Goal: Task Accomplishment & Management: Manage account settings

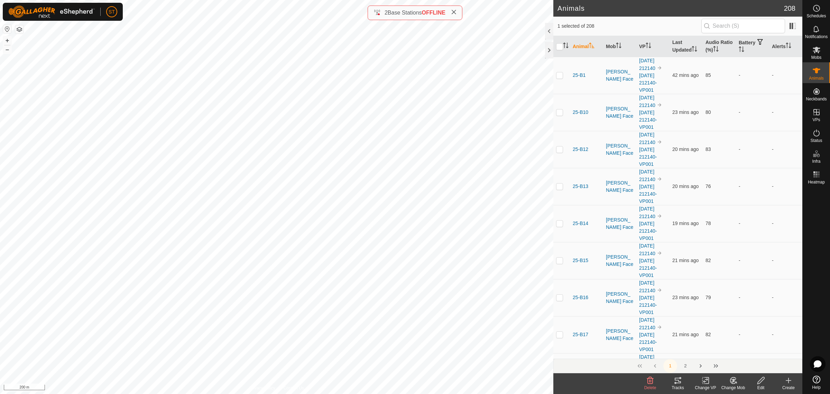
click at [455, 12] on icon at bounding box center [454, 12] width 6 height 6
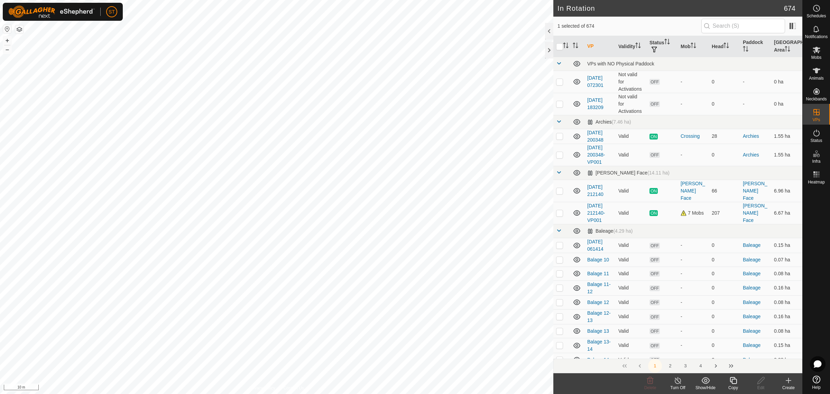
click at [734, 384] on div "Copy" at bounding box center [733, 387] width 28 height 6
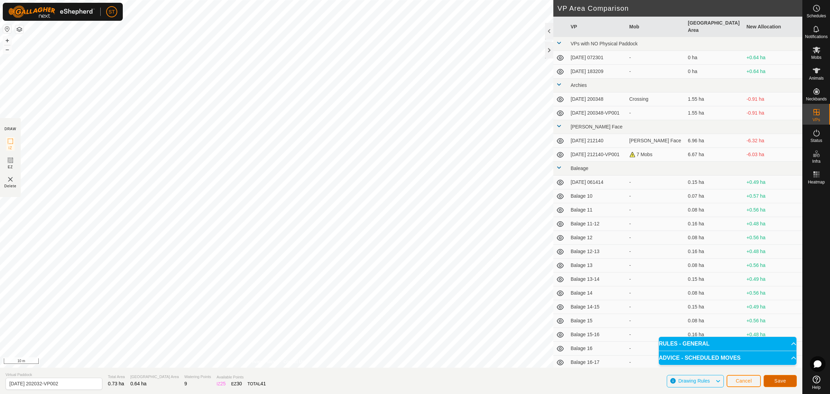
click at [775, 380] on span "Save" at bounding box center [780, 381] width 12 height 6
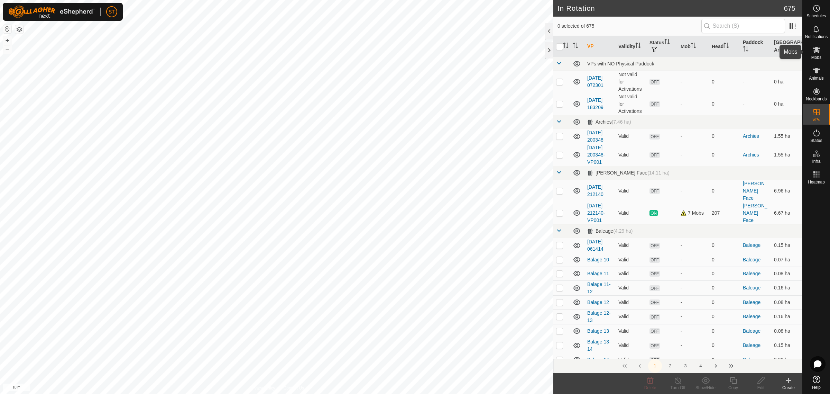
click at [814, 52] on icon at bounding box center [817, 50] width 8 height 7
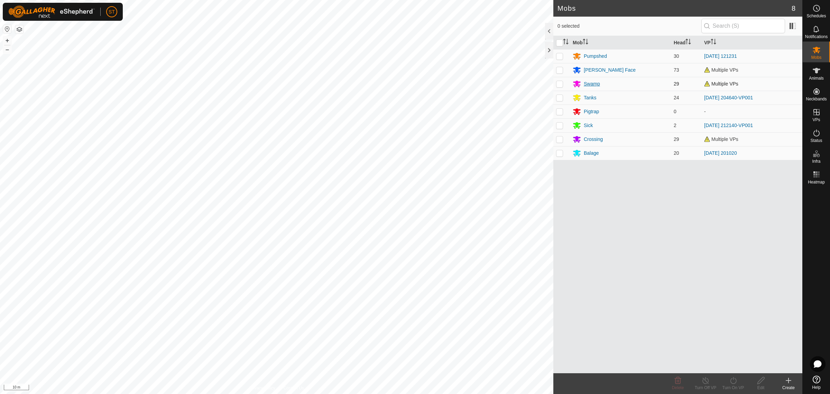
click at [586, 83] on div "Swamp" at bounding box center [592, 83] width 16 height 7
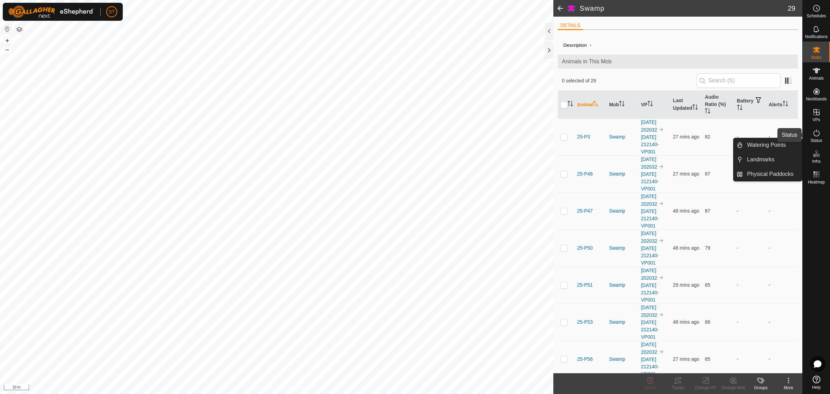
click at [818, 136] on icon at bounding box center [816, 132] width 6 height 7
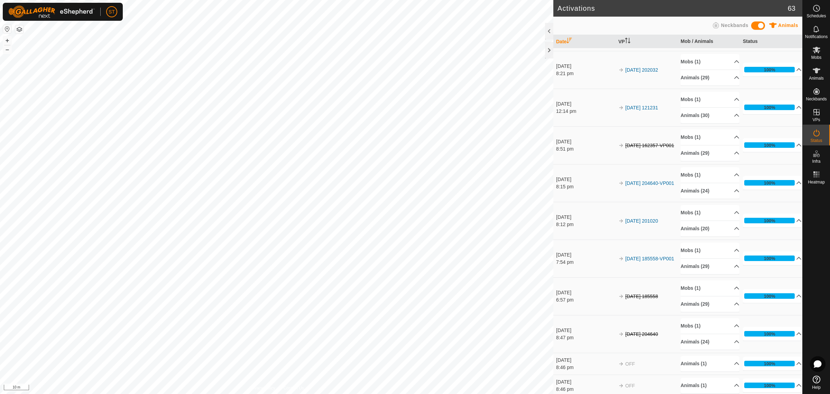
scroll to position [86, 0]
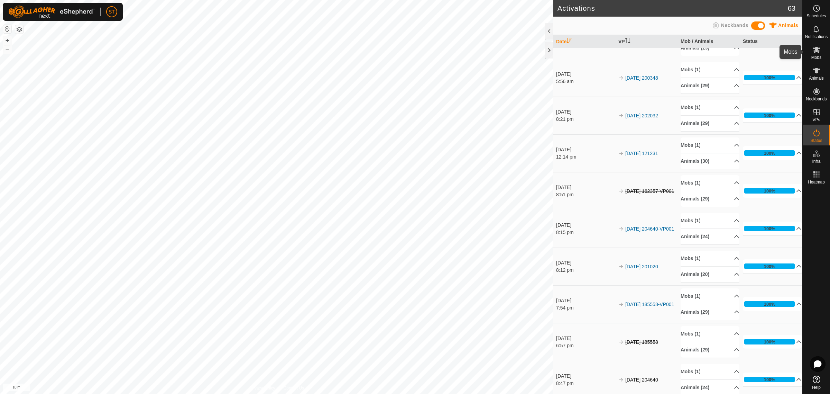
click at [815, 53] on icon at bounding box center [816, 50] width 8 height 8
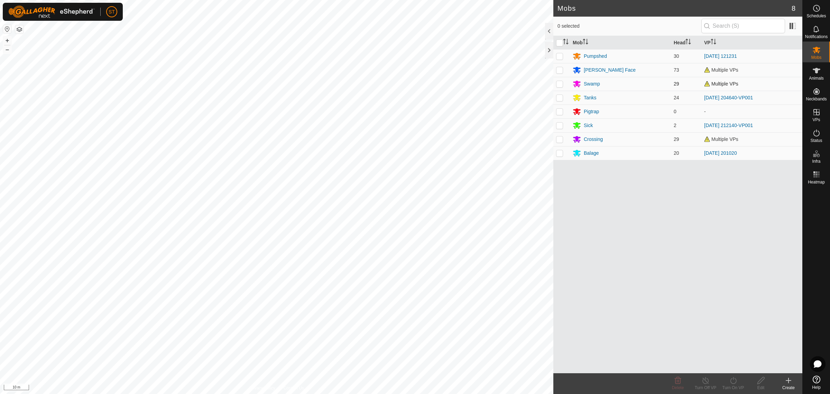
click at [718, 82] on span "Multiple VPs" at bounding box center [721, 84] width 34 height 6
click at [258, 0] on html "ST Schedules Notifications Mobs Animals Neckbands VPs Status Infra Heatmap Help…" at bounding box center [415, 197] width 830 height 394
click at [816, 113] on icon at bounding box center [816, 112] width 8 height 8
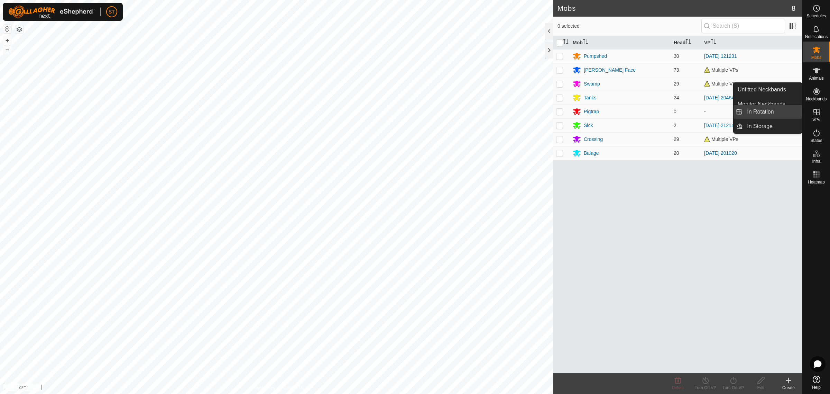
click at [765, 111] on link "In Rotation" at bounding box center [772, 112] width 59 height 14
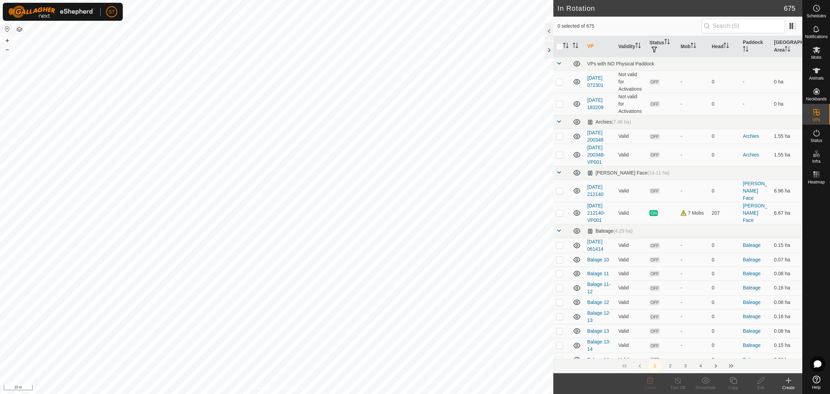
checkbox input "true"
click at [734, 384] on icon at bounding box center [733, 380] width 9 height 8
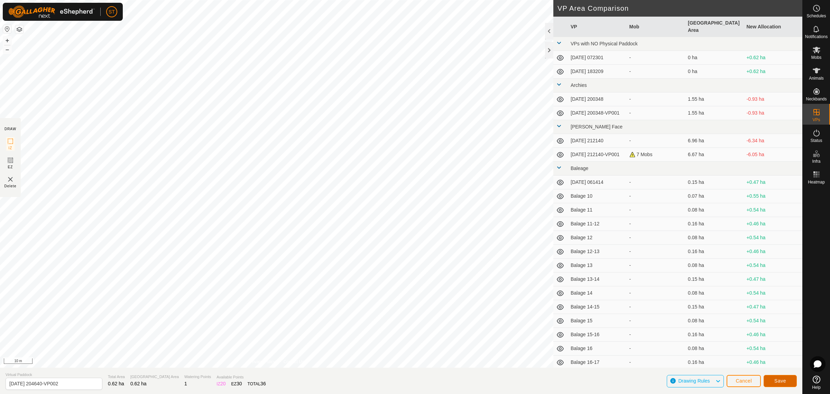
click at [777, 377] on button "Save" at bounding box center [780, 381] width 33 height 12
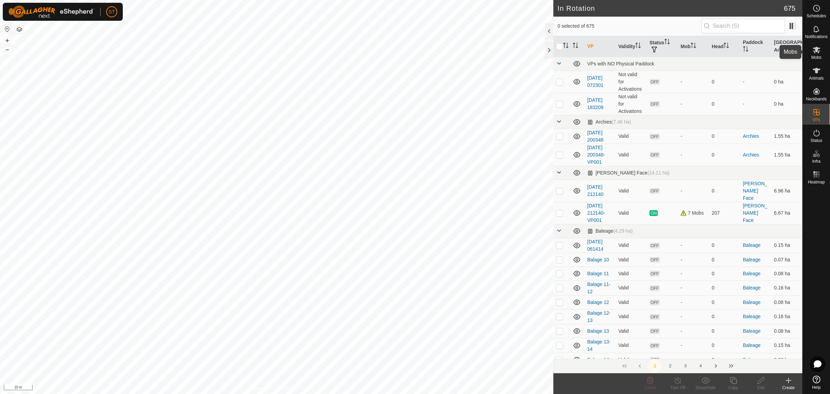
click at [816, 49] on icon at bounding box center [817, 50] width 8 height 7
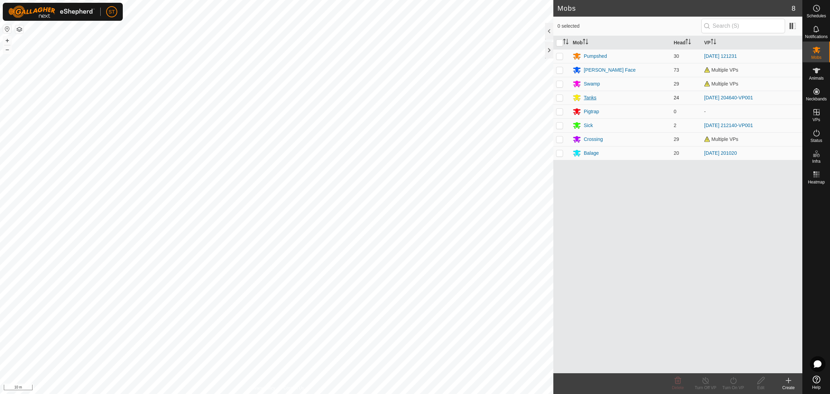
click at [589, 95] on div "Tanks" at bounding box center [590, 97] width 13 height 7
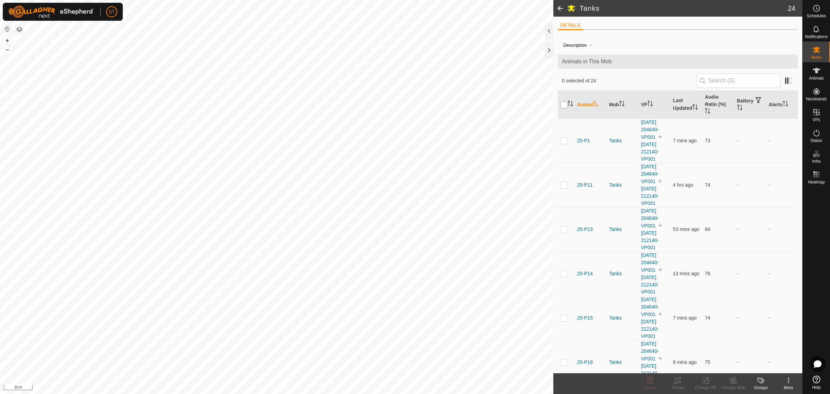
click at [564, 104] on input "checkbox" at bounding box center [564, 104] width 7 height 7
checkbox input "true"
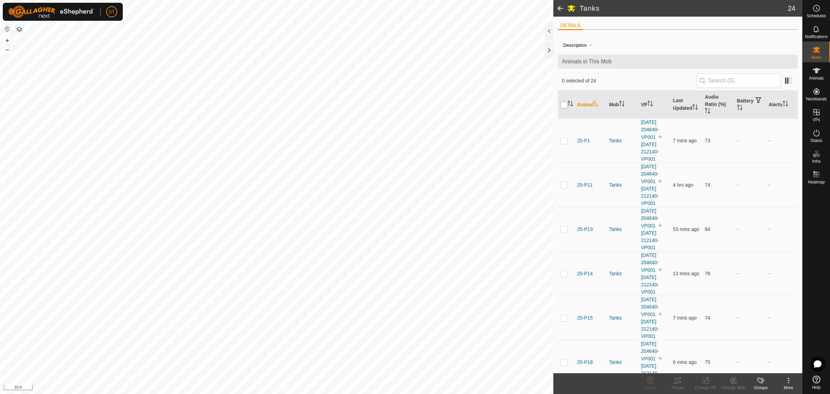
checkbox input "true"
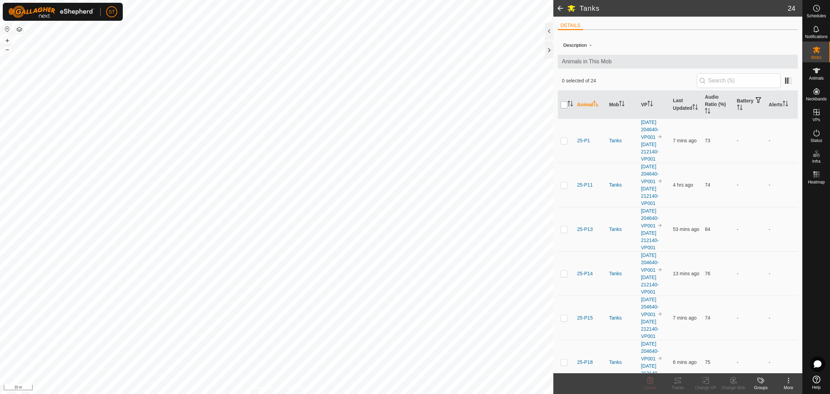
checkbox input "true"
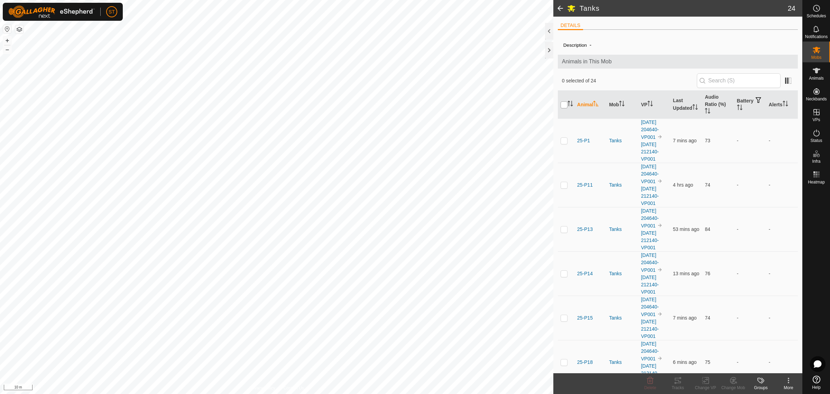
checkbox input "true"
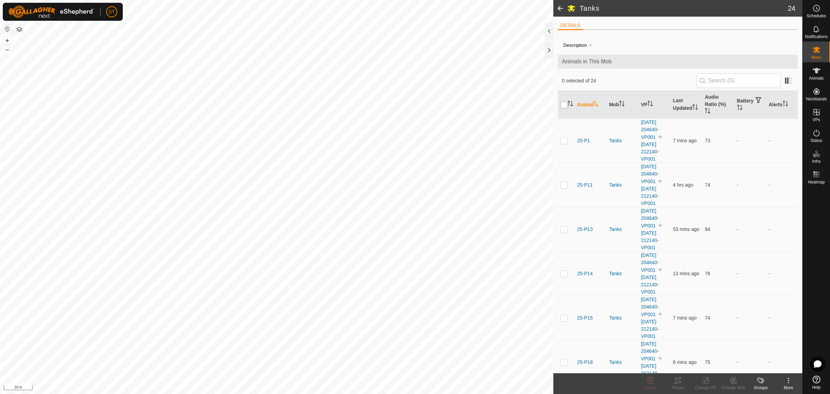
checkbox input "true"
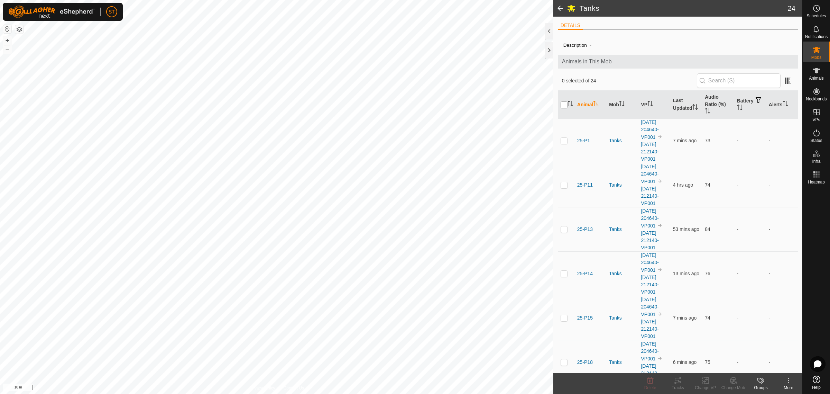
checkbox input "true"
click at [705, 380] on icon at bounding box center [705, 380] width 9 height 8
click at [716, 350] on link "Choose VP..." at bounding box center [726, 351] width 68 height 14
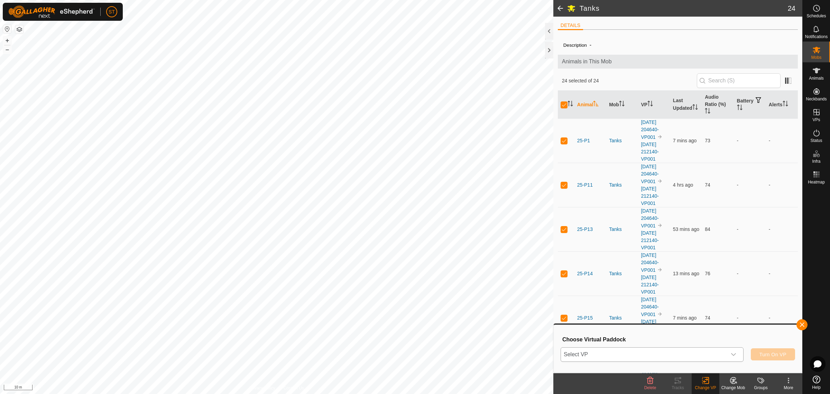
click at [735, 353] on icon "dropdown trigger" at bounding box center [733, 354] width 5 height 3
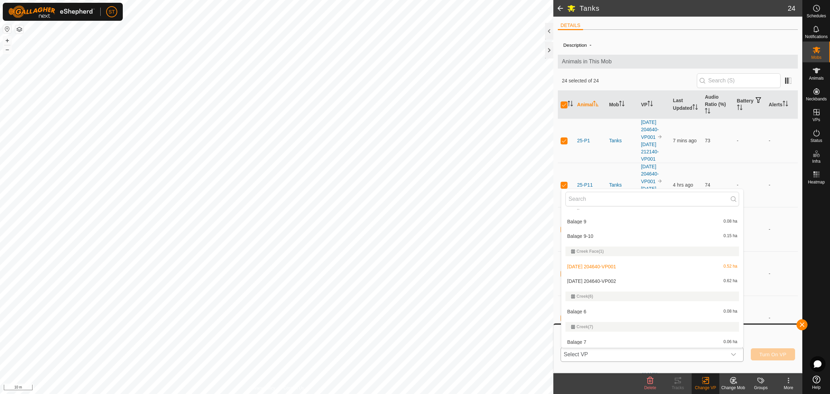
scroll to position [1686, 0]
click at [621, 278] on li "[DATE] 204640-VP002 0.62 ha" at bounding box center [652, 280] width 182 height 14
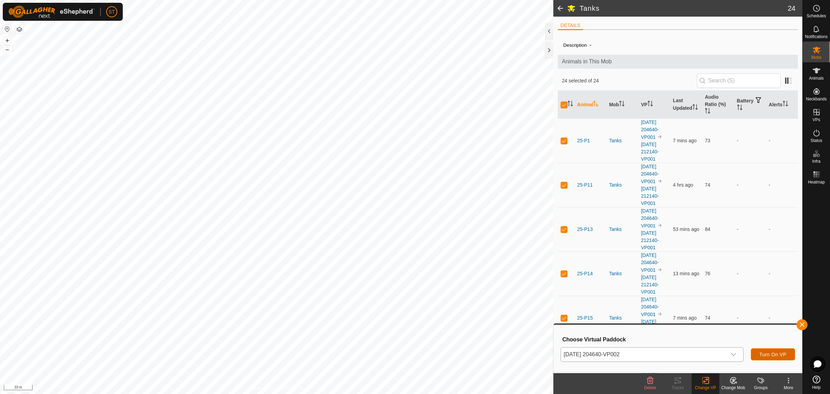
click at [770, 348] on button "Turn On VP" at bounding box center [773, 354] width 44 height 12
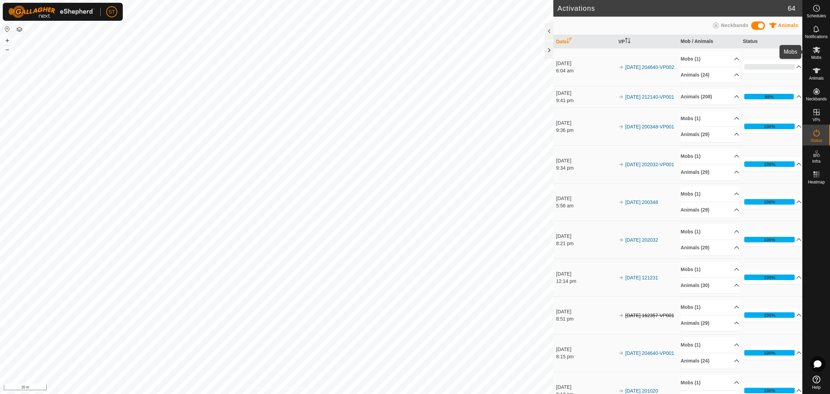
click at [819, 49] on icon at bounding box center [816, 50] width 8 height 8
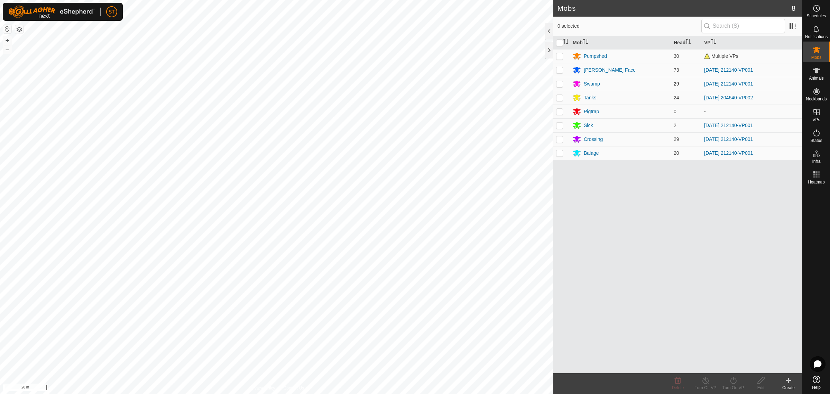
click at [724, 81] on td "[DATE] 212140-VP001" at bounding box center [751, 84] width 101 height 14
click at [724, 82] on link "[DATE] 212140-VP001" at bounding box center [728, 84] width 49 height 6
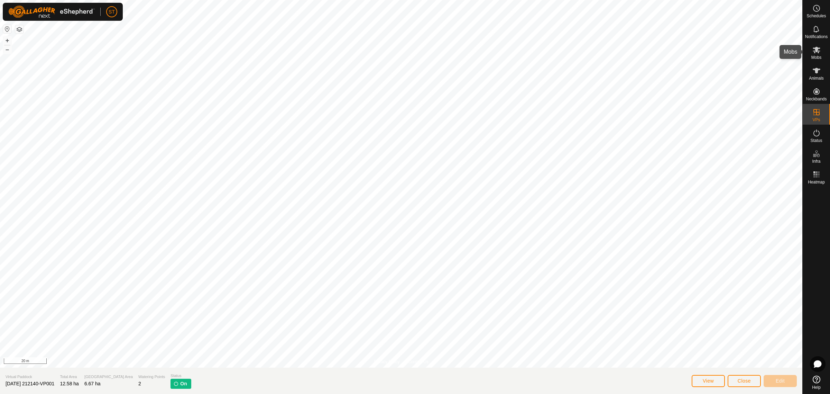
click at [816, 49] on icon at bounding box center [817, 50] width 8 height 7
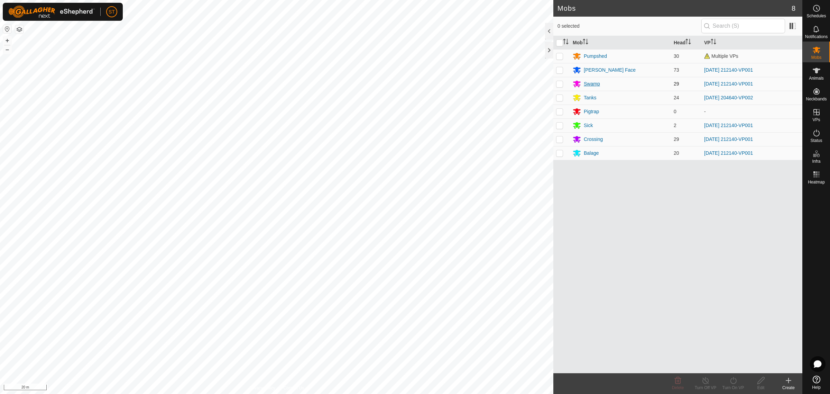
click at [590, 85] on div "Swamp" at bounding box center [592, 83] width 16 height 7
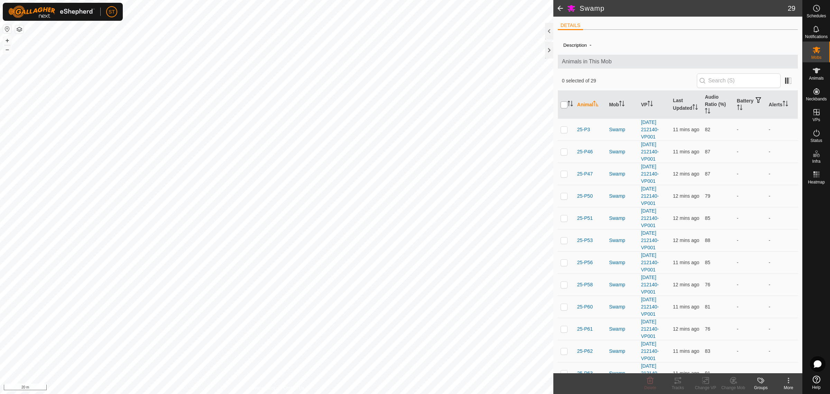
click at [563, 105] on input "checkbox" at bounding box center [564, 104] width 7 height 7
checkbox input "true"
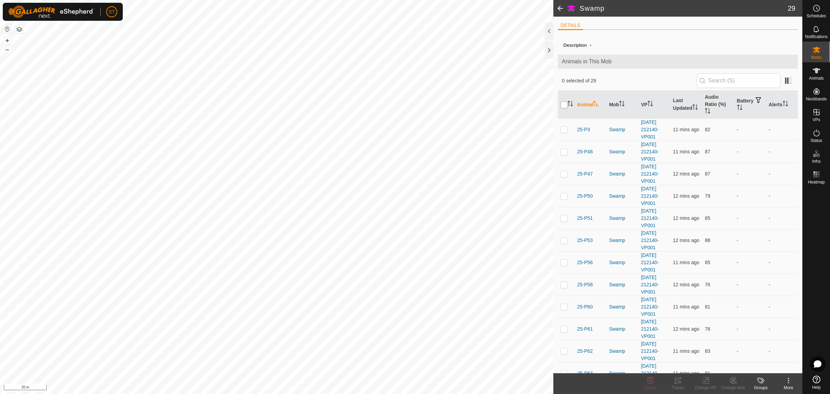
checkbox input "true"
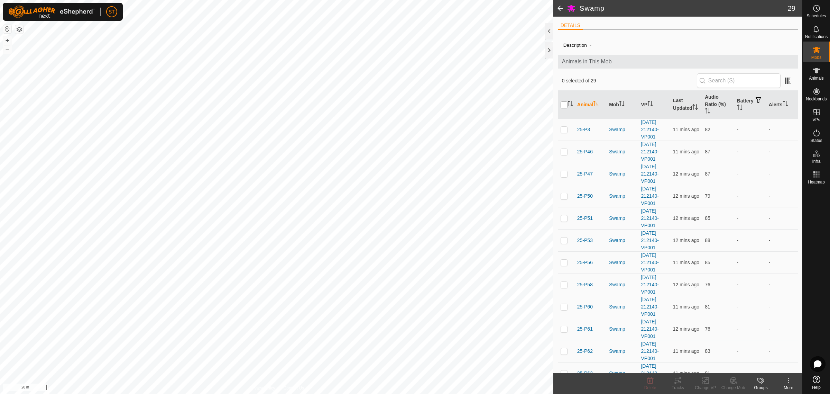
checkbox input "true"
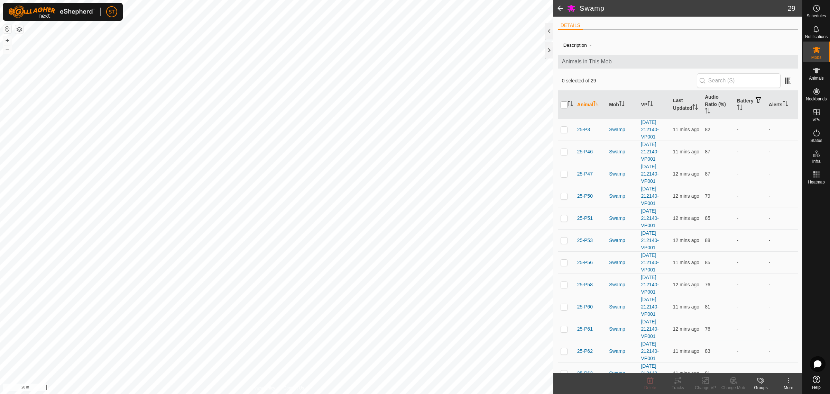
checkbox input "true"
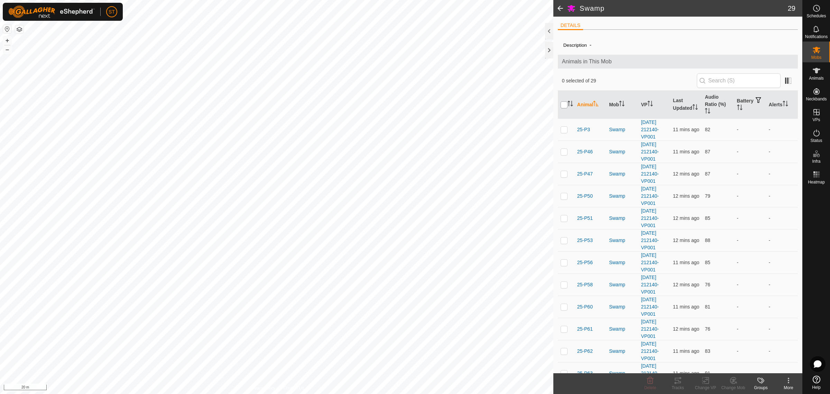
checkbox input "true"
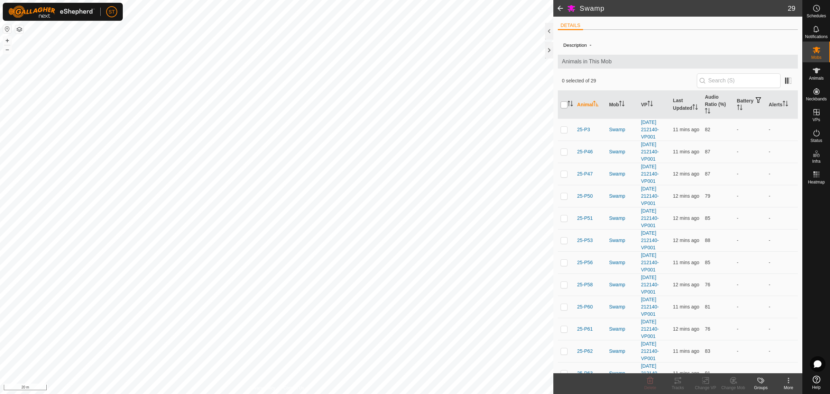
checkbox input "true"
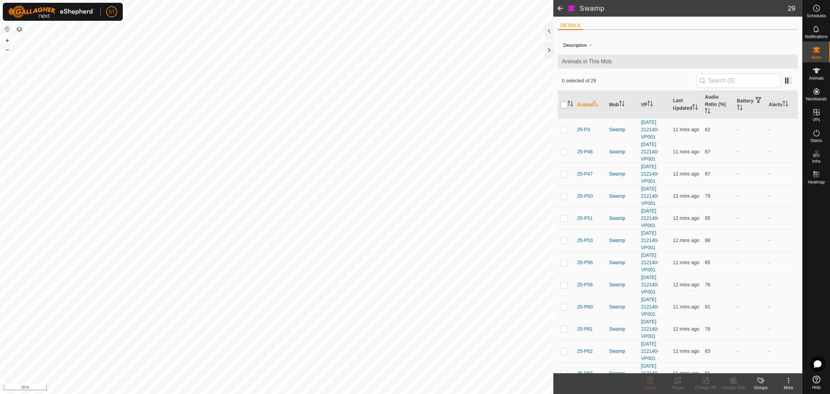
checkbox input "true"
click at [704, 384] on div "Change VP" at bounding box center [706, 387] width 28 height 6
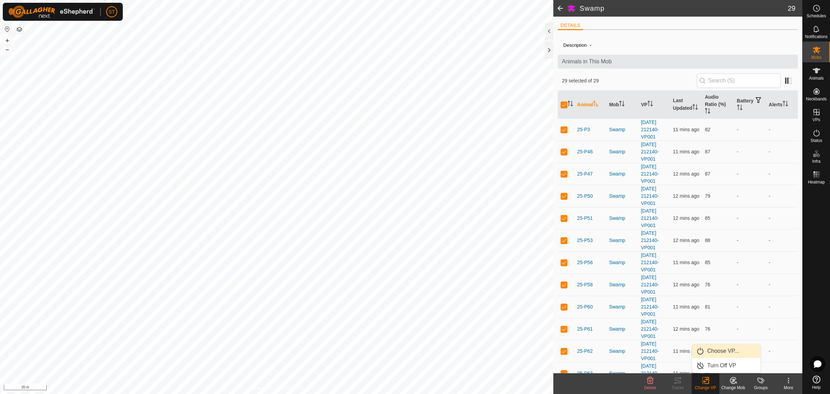
click at [715, 352] on link "Choose VP..." at bounding box center [726, 351] width 68 height 14
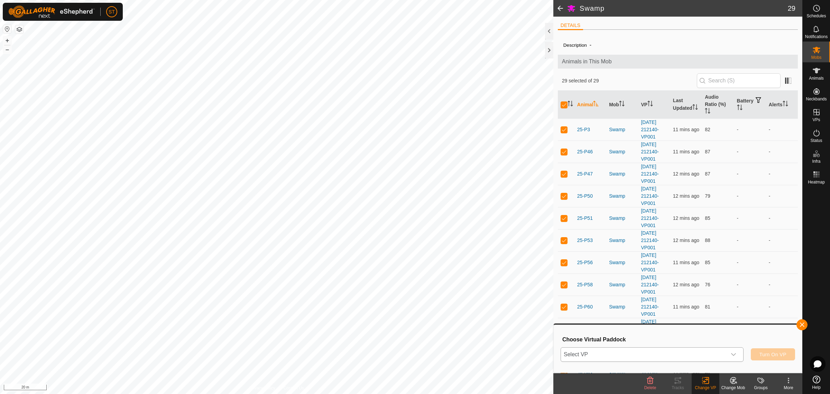
click at [734, 354] on icon "dropdown trigger" at bounding box center [734, 354] width 6 height 6
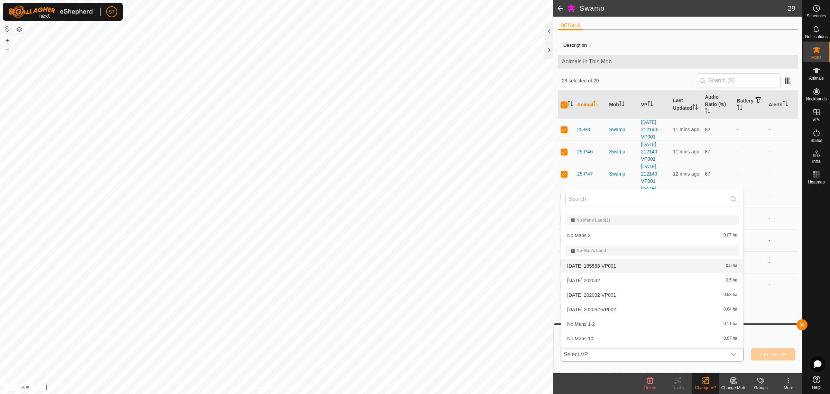
scroll to position [5404, 0]
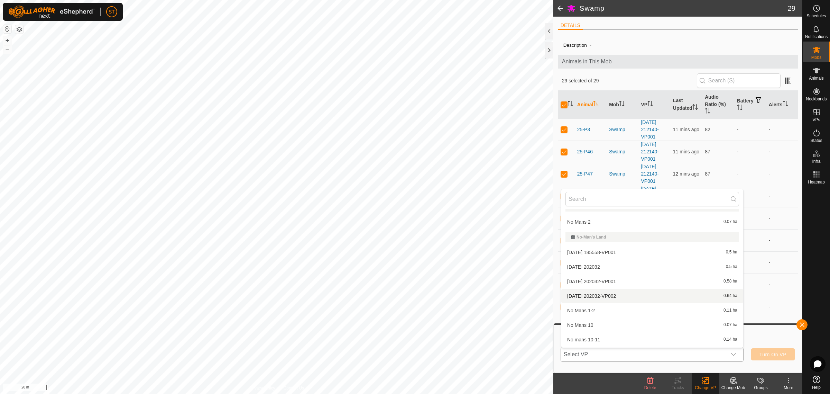
click at [615, 290] on li "[DATE] 202032-VP002 0.64 ha" at bounding box center [652, 296] width 182 height 14
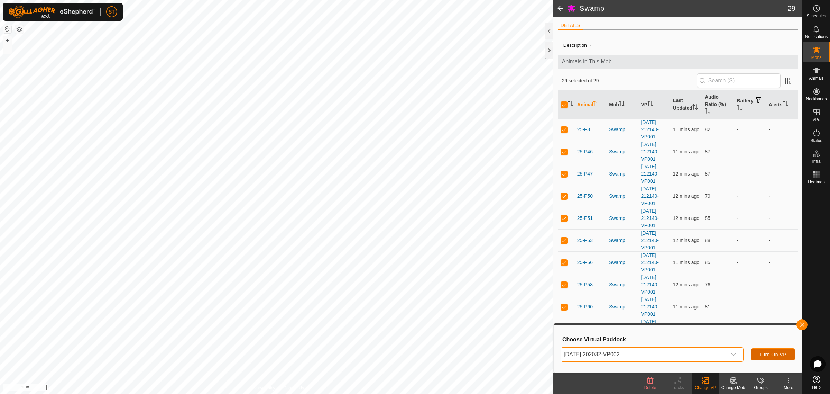
click at [775, 355] on span "Turn On VP" at bounding box center [773, 354] width 27 height 6
